Goal: Task Accomplishment & Management: Use online tool/utility

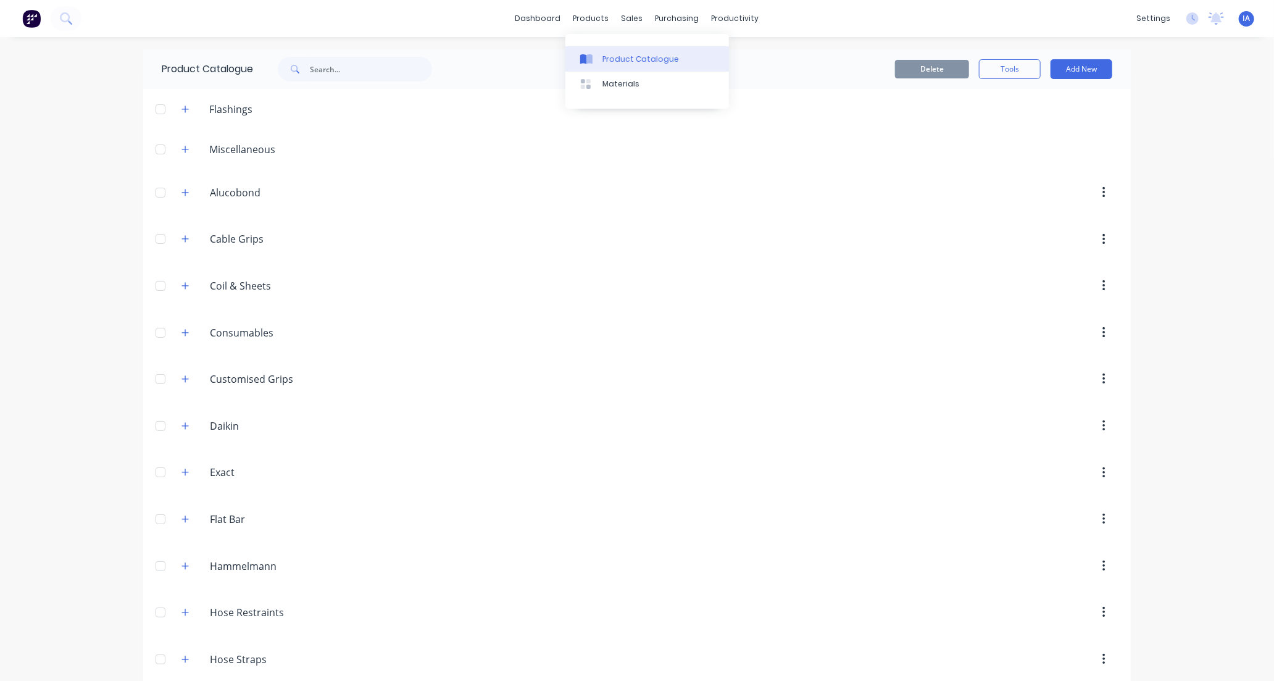
click at [633, 56] on div "Product Catalogue" at bounding box center [640, 59] width 77 height 11
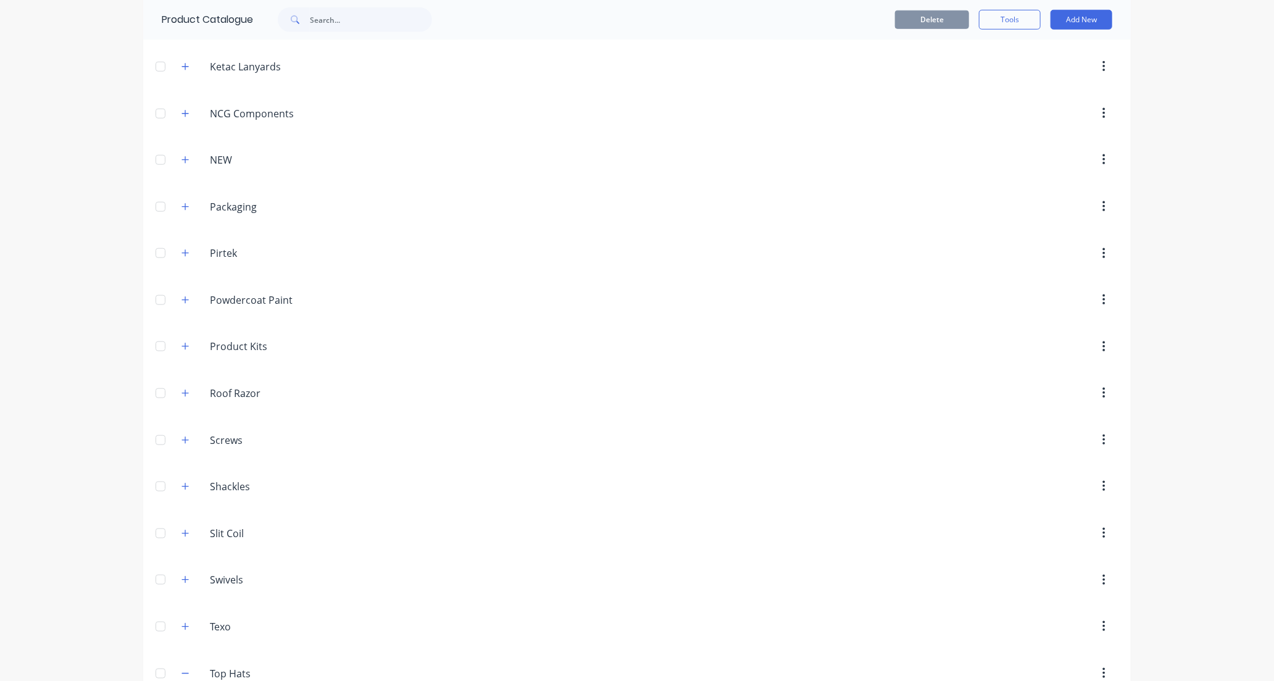
scroll to position [960, 0]
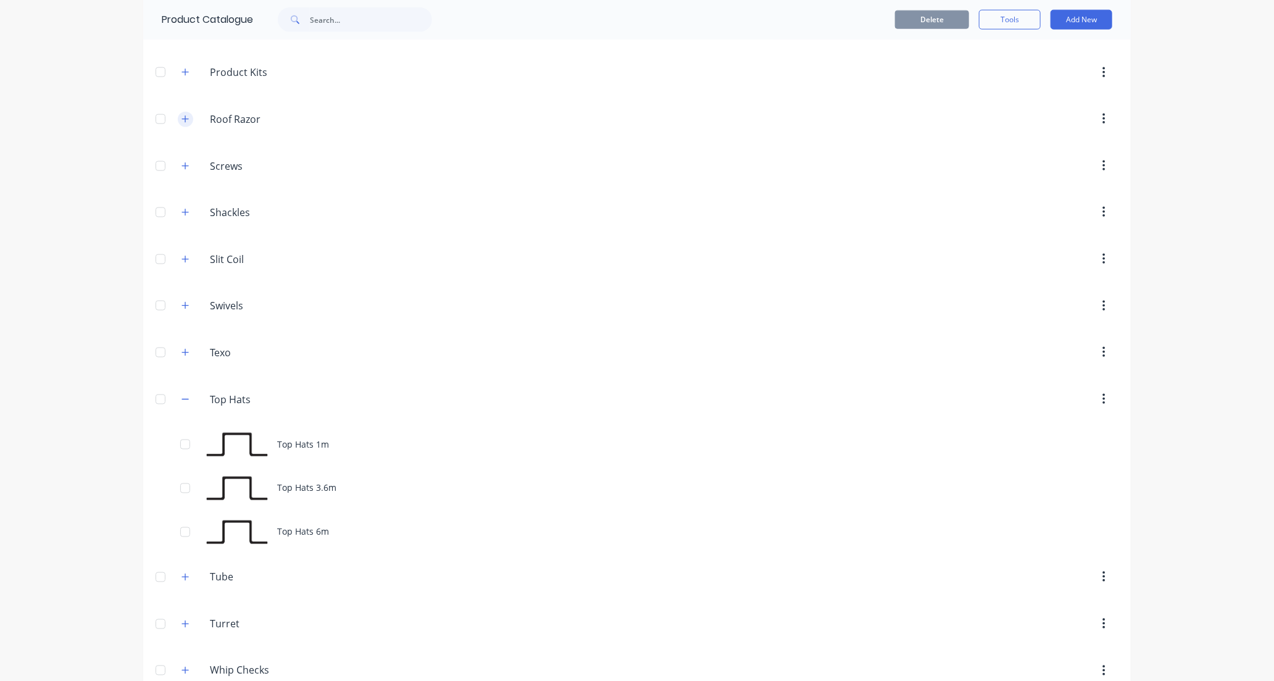
click at [181, 120] on icon "button" at bounding box center [184, 119] width 7 height 9
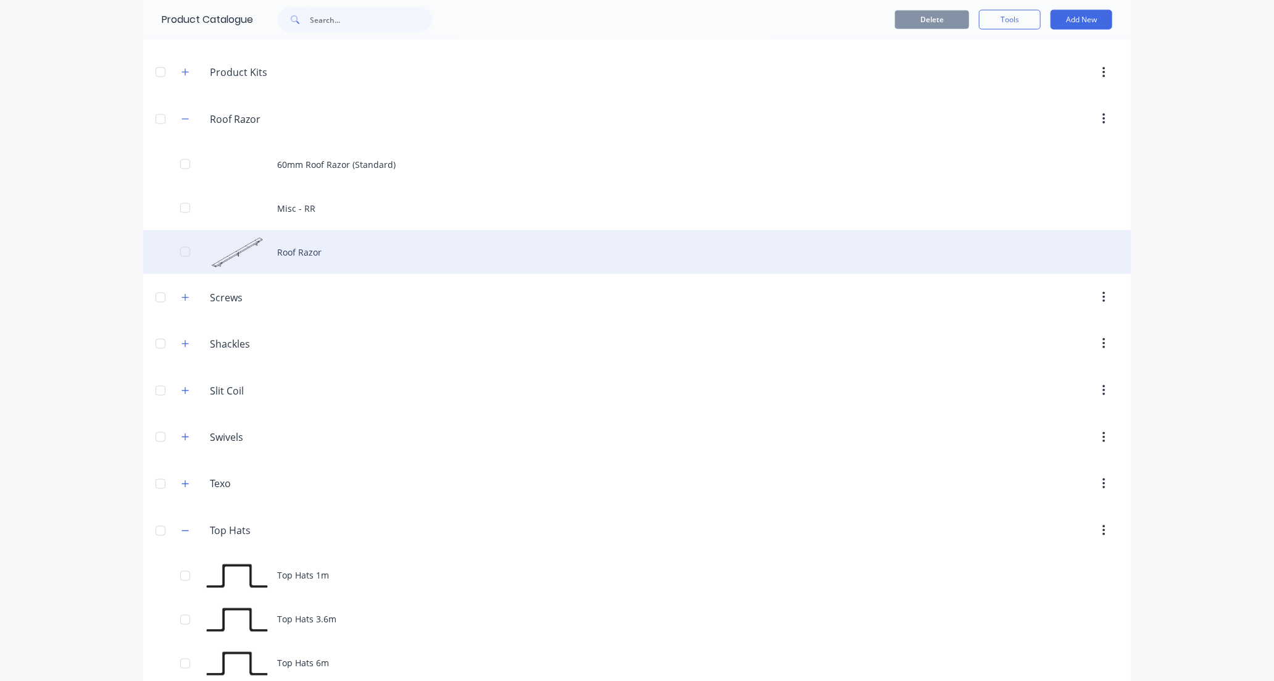
click at [454, 265] on div "Roof Razor" at bounding box center [637, 252] width 988 height 44
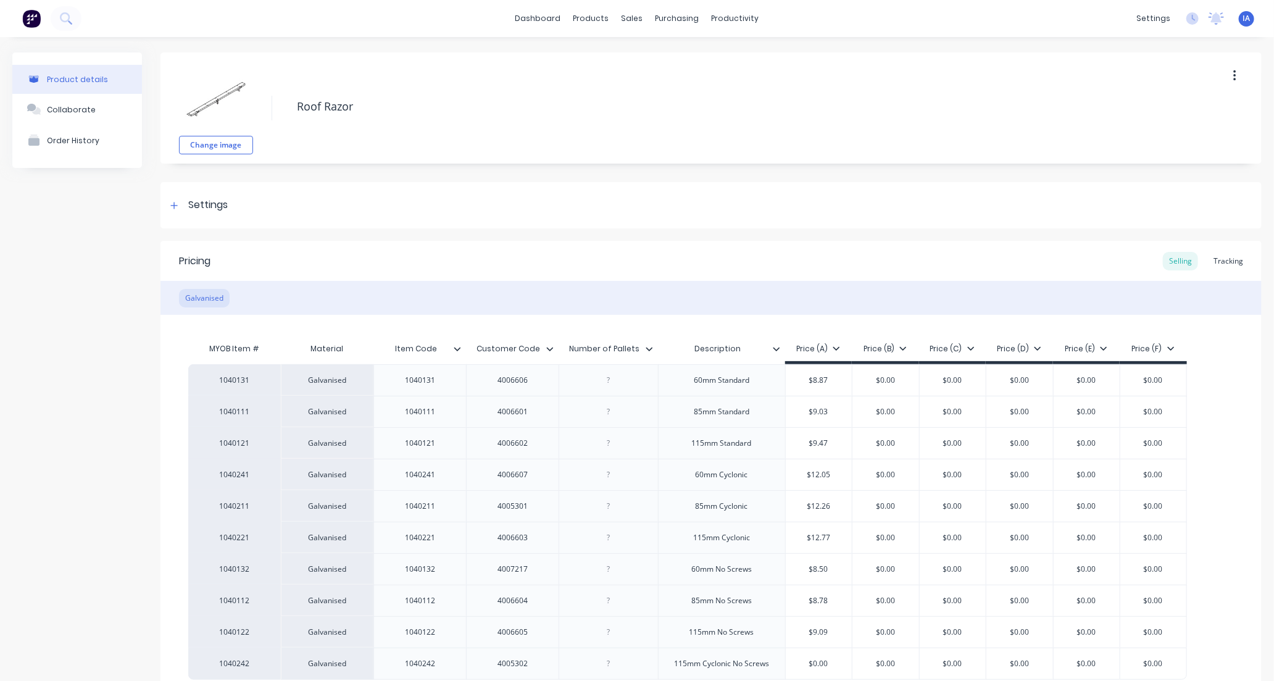
type textarea "x"
click at [1219, 262] on div "Tracking" at bounding box center [1228, 261] width 42 height 19
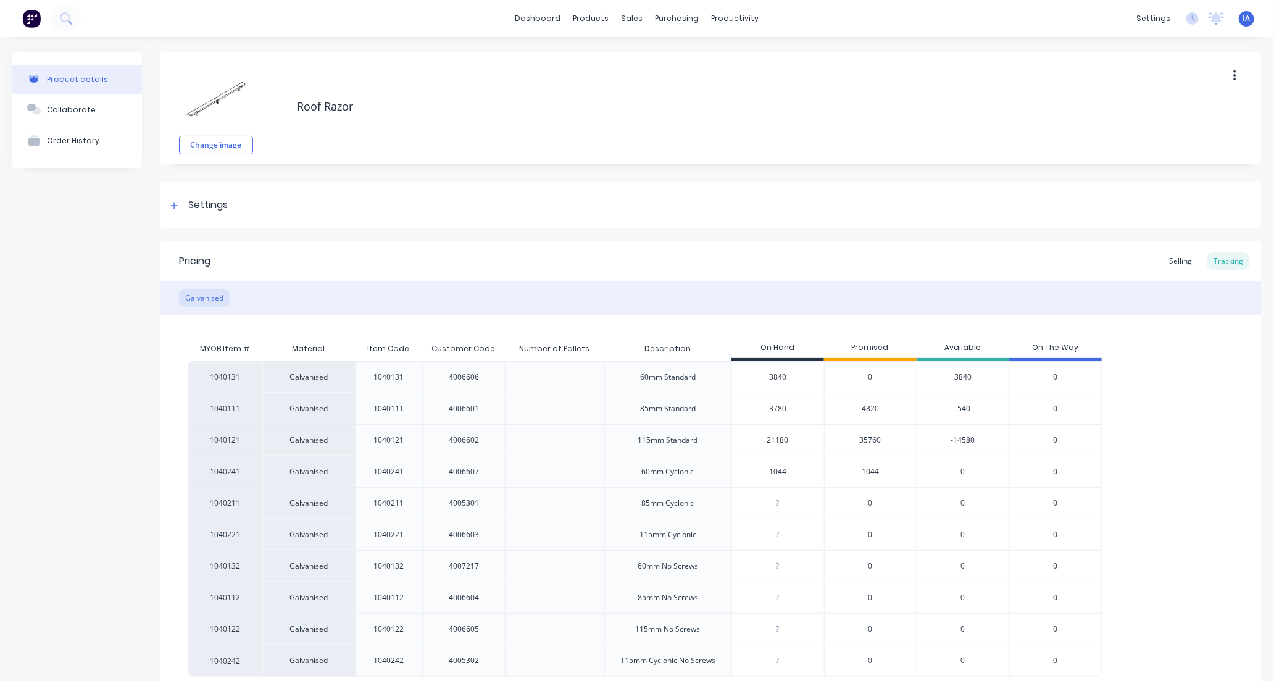
click at [773, 438] on input "21180" at bounding box center [778, 440] width 92 height 11
type input "2180"
type textarea "x"
type input "280"
type textarea "x"
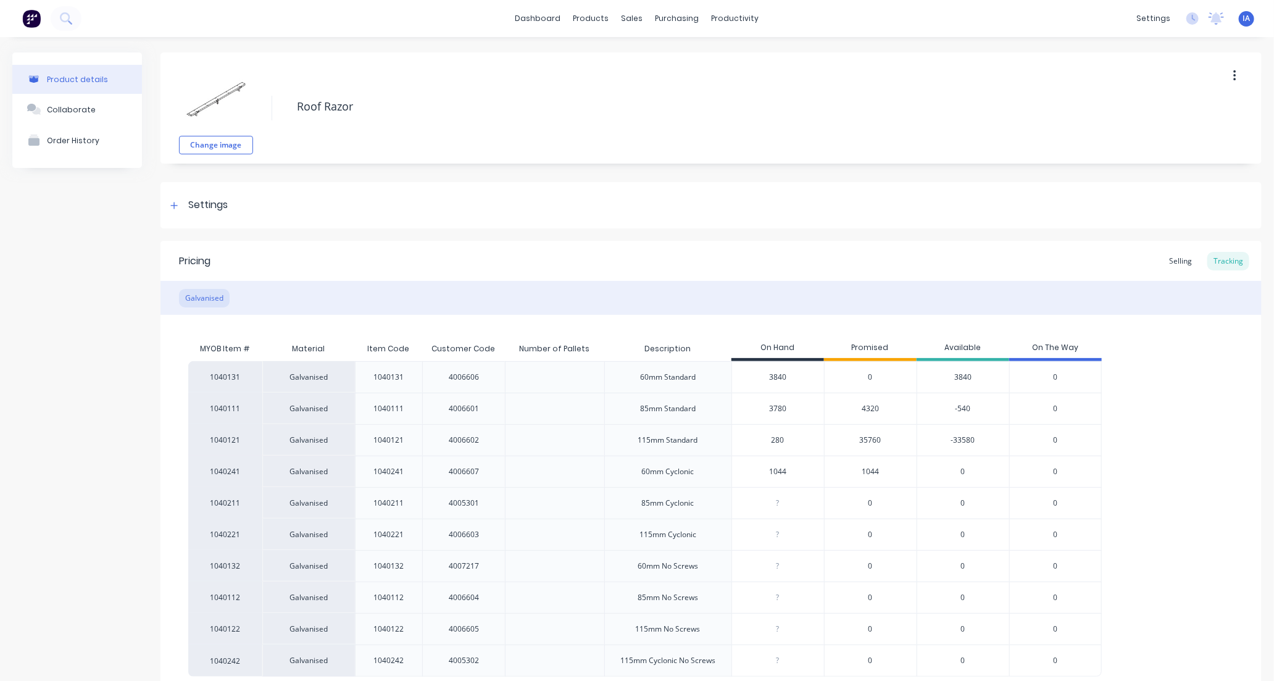
type input "20"
type textarea "x"
type input "2"
type textarea "x"
type input "231"
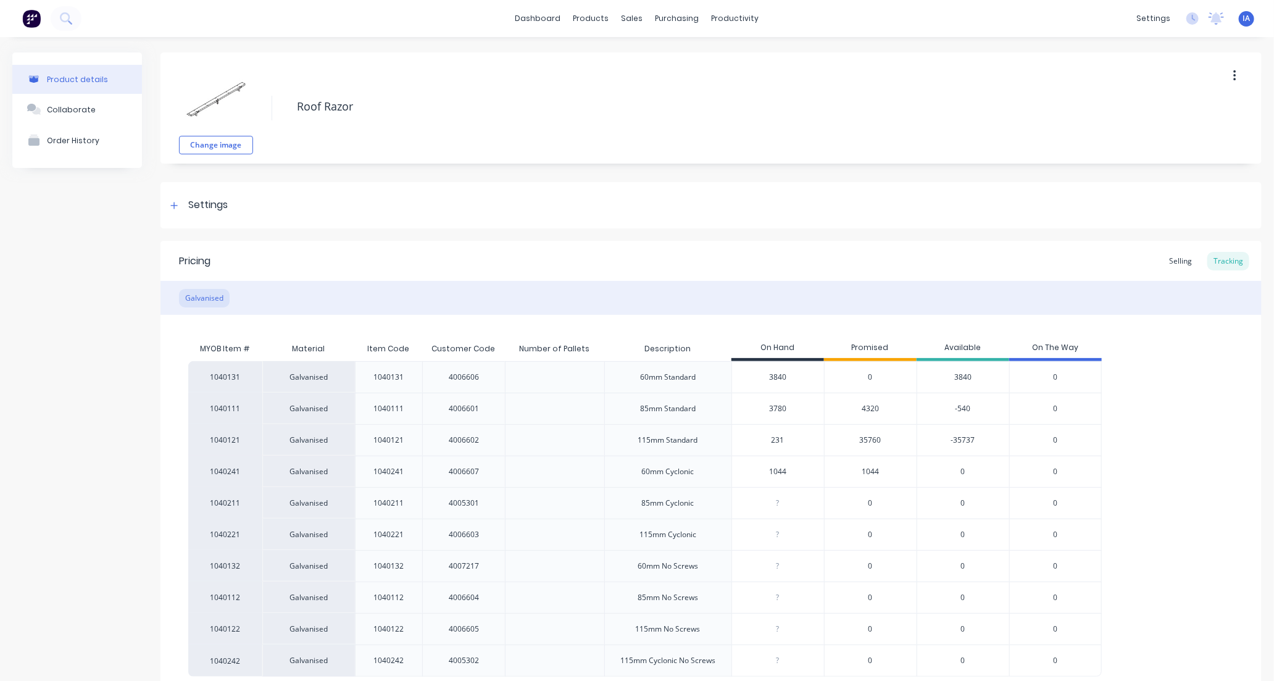
type textarea "x"
type input "23112"
type textarea "x"
type input "23112"
click at [1181, 492] on div "1040131 Galvanised 1040131 4006606 60mm Standard 3840 0 3840 0 1040111 Galvanis…" at bounding box center [711, 518] width 1046 height 315
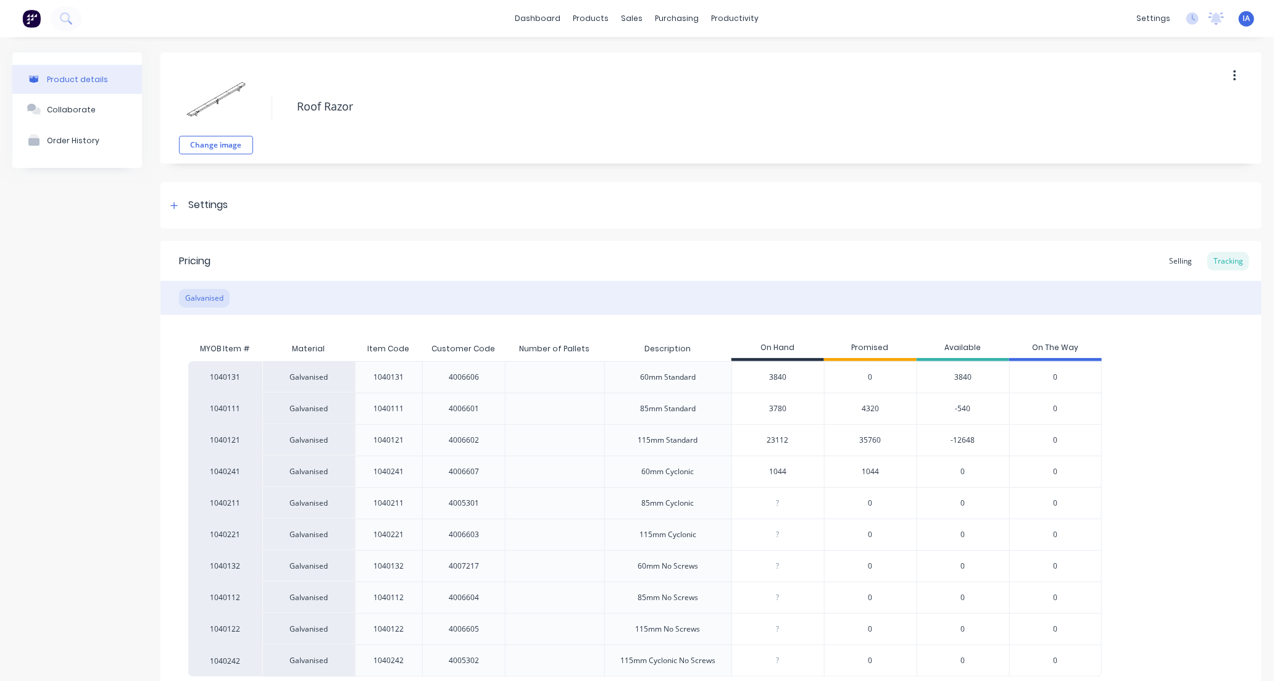
click at [769, 400] on div "3780" at bounding box center [778, 408] width 92 height 31
type input "378"
type textarea "x"
type input "3"
type textarea "x"
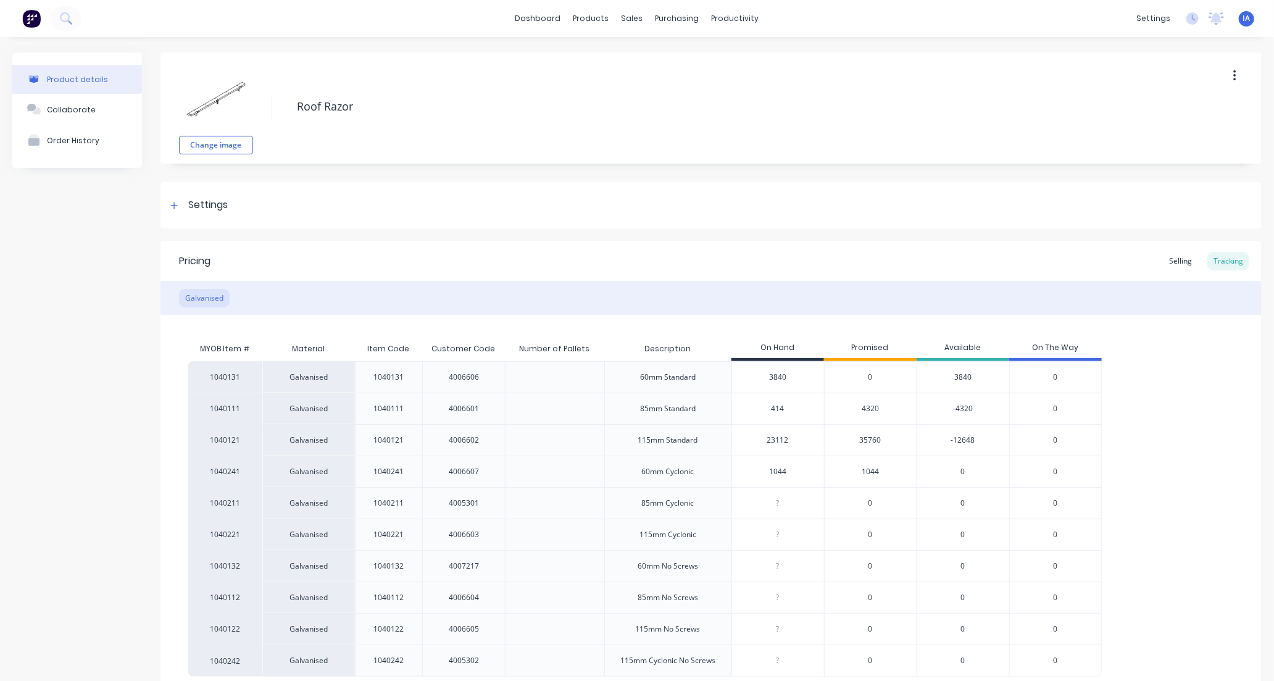
type input "4140"
type textarea "x"
type input "4140"
click at [1154, 461] on div "1040131 Galvanised 1040131 4006606 60mm Standard 3840 0 3840 0 1040111 Galvanis…" at bounding box center [711, 518] width 1046 height 315
click at [1149, 486] on div "1040131 Galvanised 1040131 4006606 60mm Standard 3840 0 3840 0 1040111 Galvanis…" at bounding box center [711, 518] width 1046 height 315
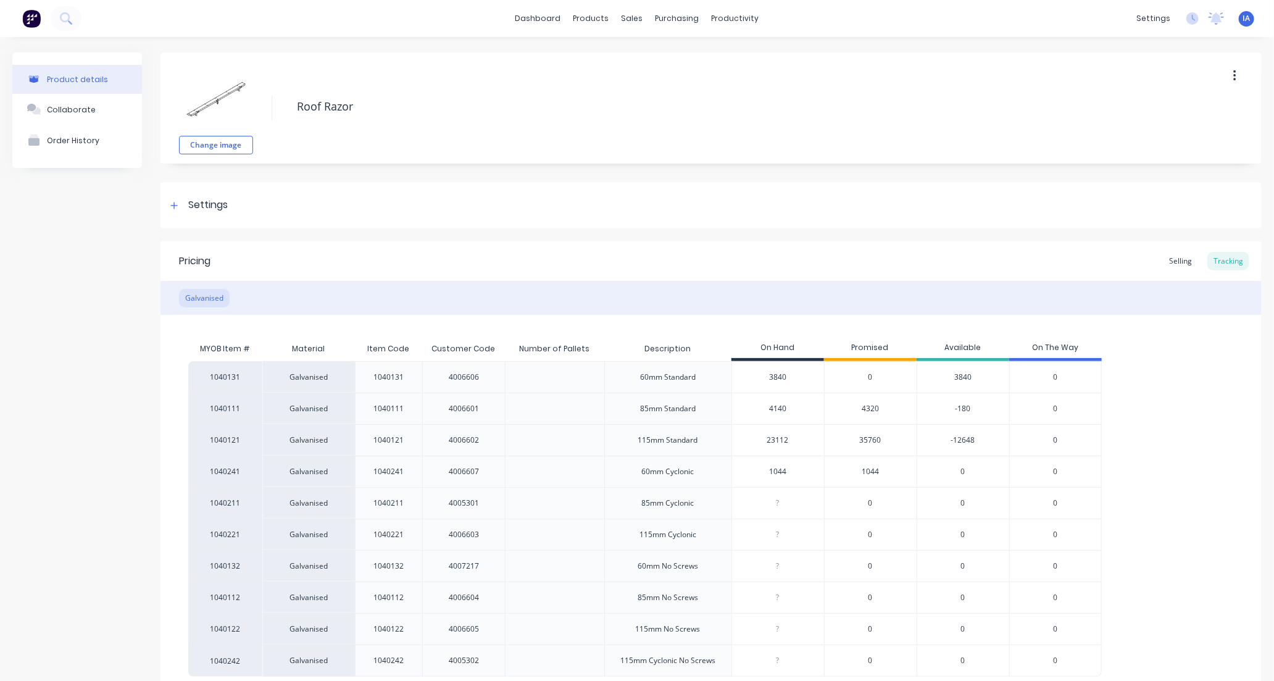
click at [773, 439] on input "23112" at bounding box center [778, 440] width 92 height 11
type input "212"
type textarea "x"
type input "22"
type textarea "x"
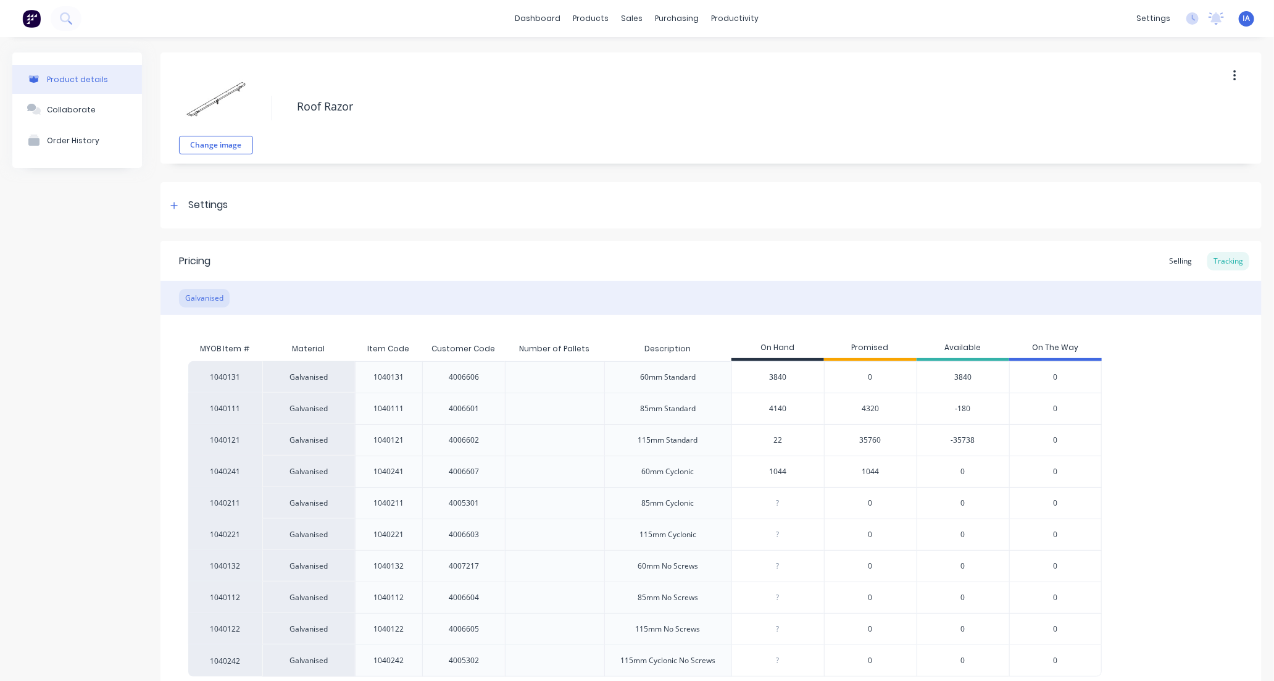
type input "2"
type textarea "x"
type input "22"
type textarea "x"
type input "22620"
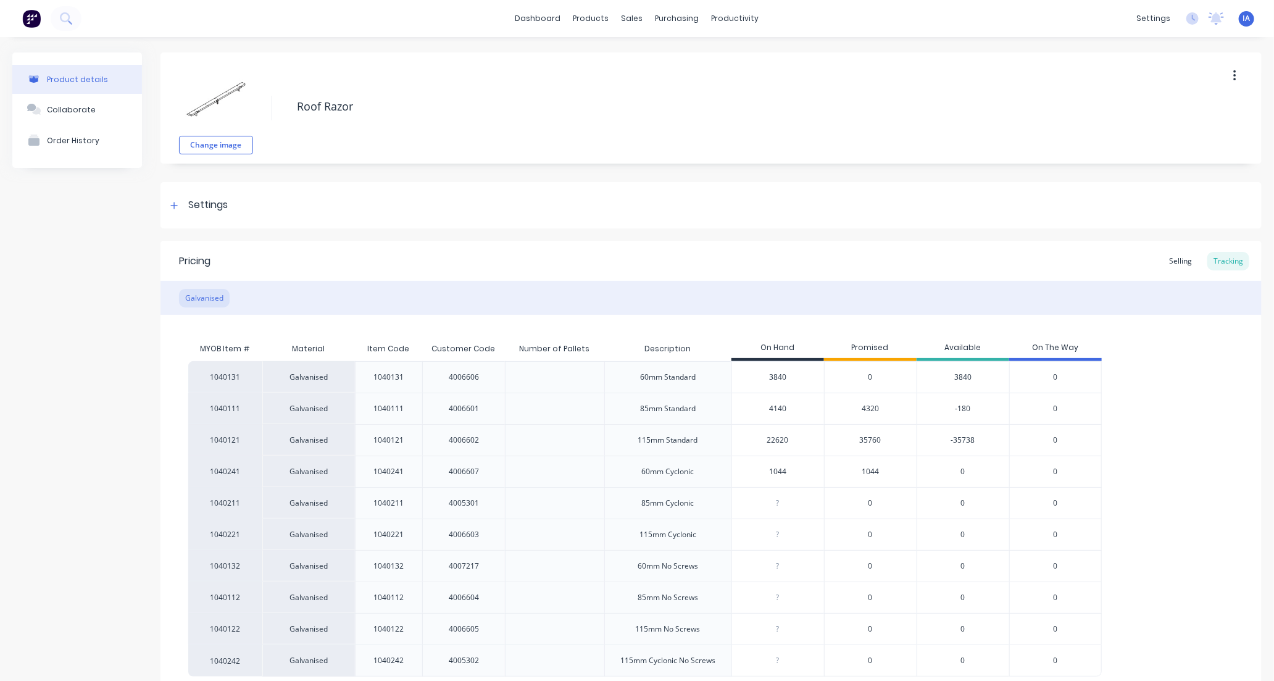
type textarea "x"
click at [772, 440] on input "22620" at bounding box center [778, 440] width 92 height 11
type input "20"
type textarea "x"
type input "2"
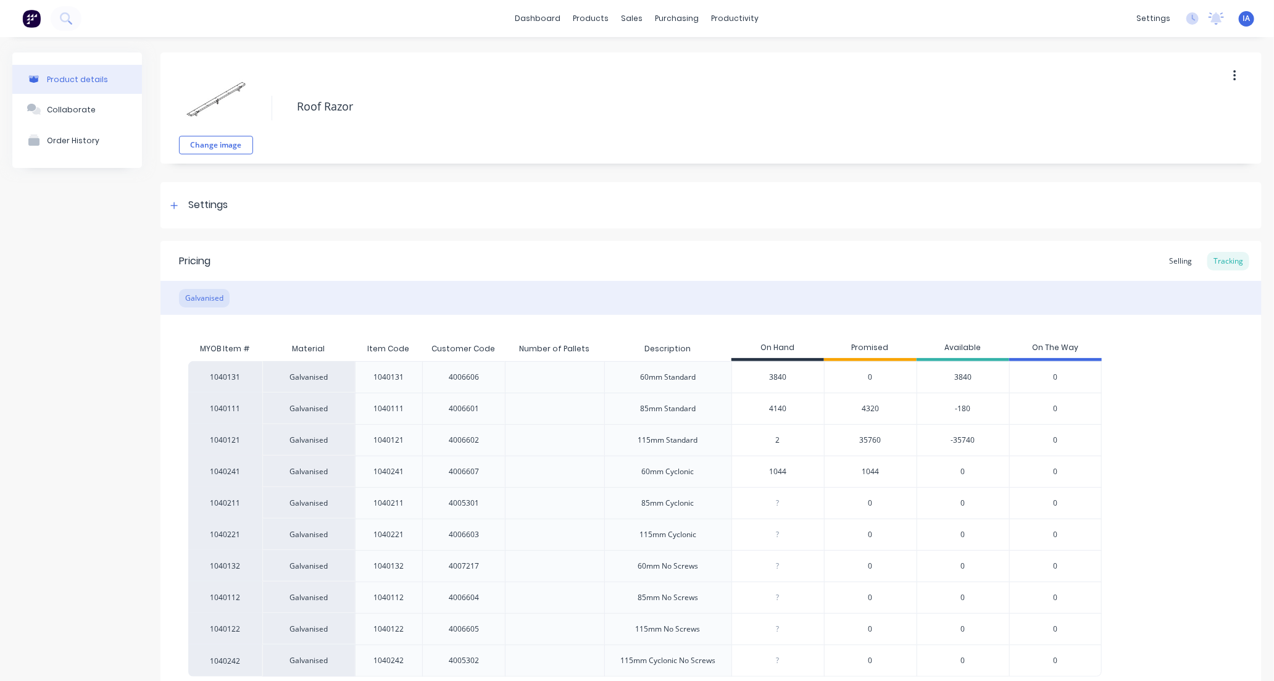
type textarea "x"
type input "23"
type textarea "x"
type input "2311"
type textarea "x"
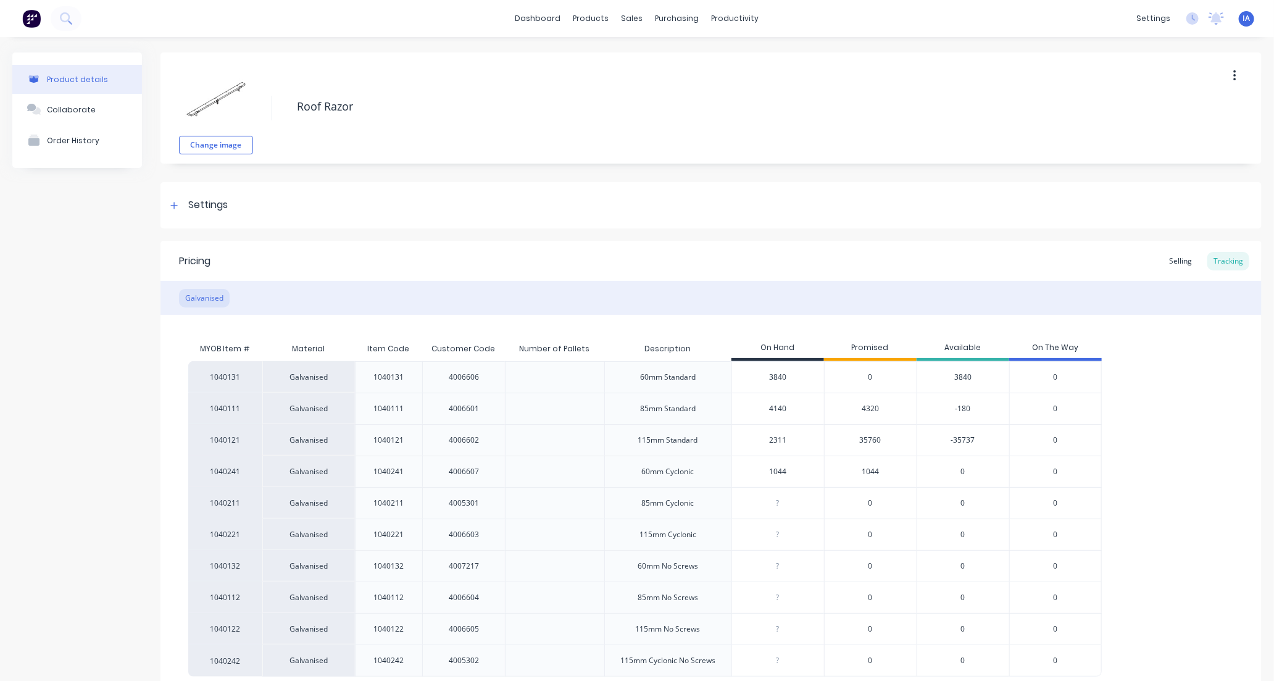
type input "23112"
type textarea "x"
click at [1152, 490] on div "1040131 Galvanised 1040131 4006606 60mm Standard 3840 0 3840 0 1040111 Galvanis…" at bounding box center [711, 518] width 1046 height 315
click at [772, 440] on input "23112" at bounding box center [778, 440] width 92 height 11
type input "2"
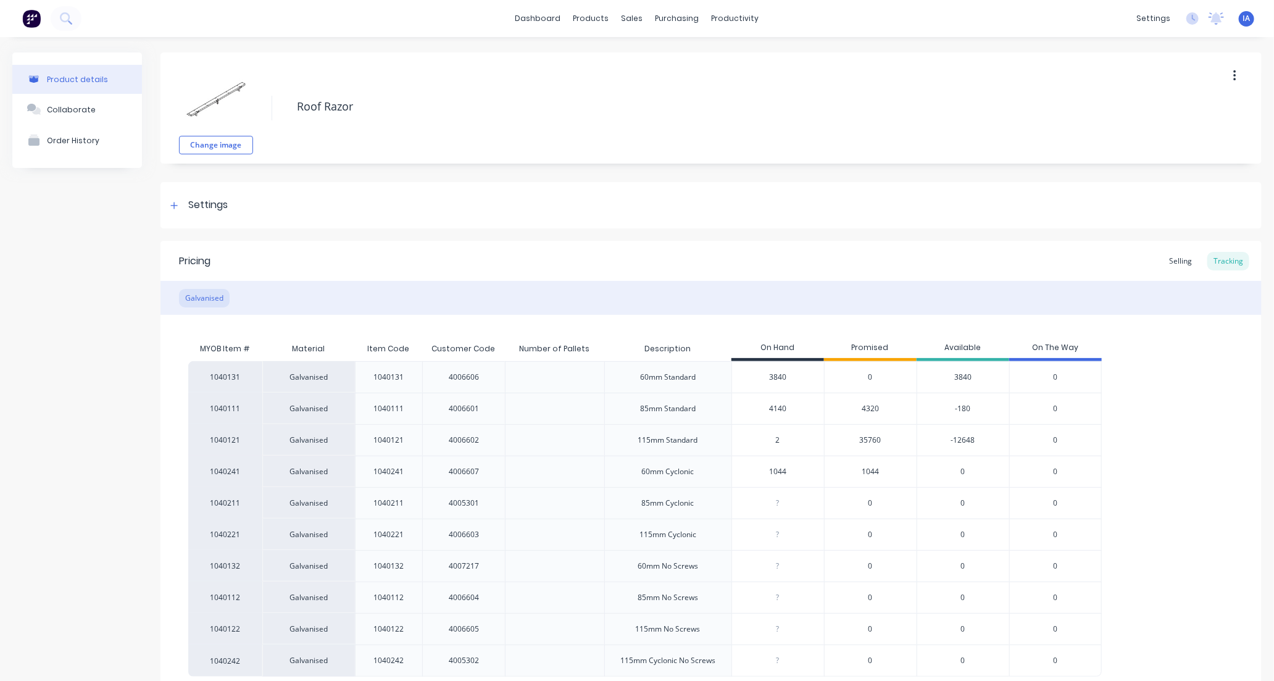
type textarea "x"
type input "22"
type textarea "x"
type input "22620"
type textarea "x"
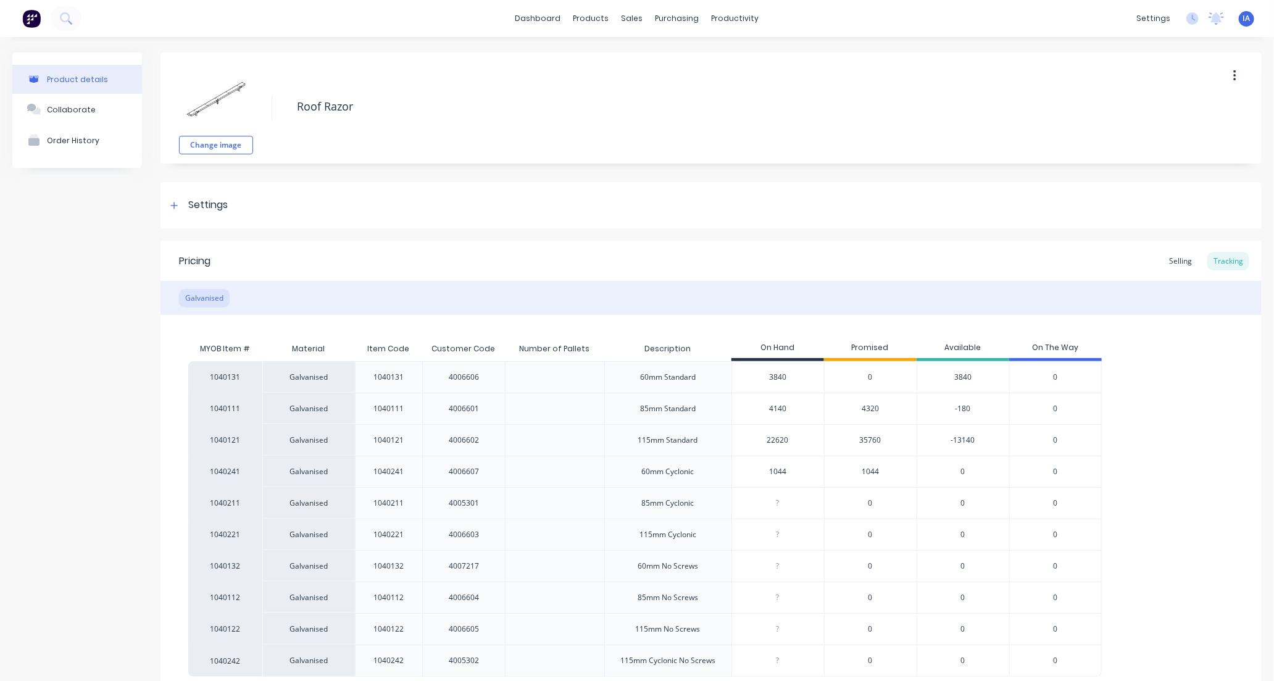
type input "22620"
click at [1150, 449] on div "1040131 Galvanised 1040131 4006606 60mm Standard 3840 0 3840 0 1040111 Galvanis…" at bounding box center [711, 518] width 1046 height 315
click at [1176, 485] on div "1040131 Galvanised 1040131 4006606 60mm Standard 3840 0 3840 0 1040111 Galvanis…" at bounding box center [711, 518] width 1046 height 315
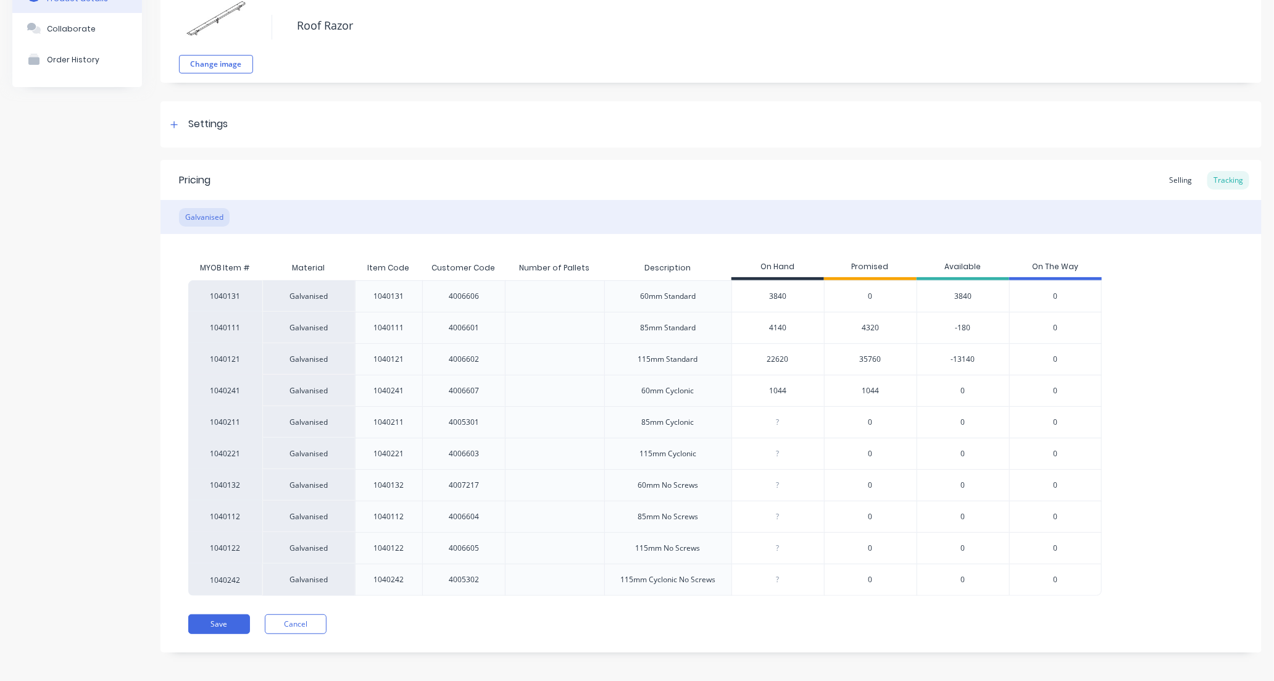
scroll to position [87, 0]
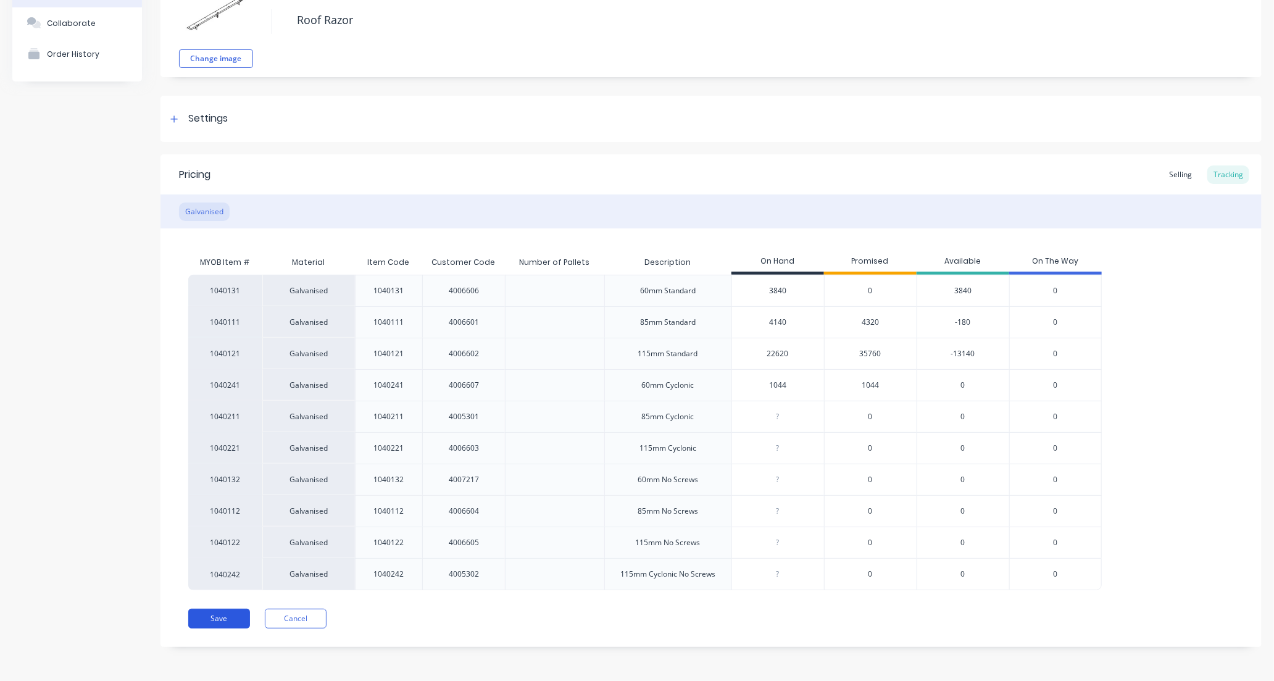
click at [222, 620] on button "Save" at bounding box center [219, 619] width 62 height 20
type textarea "x"
